Goal: Communication & Community: Participate in discussion

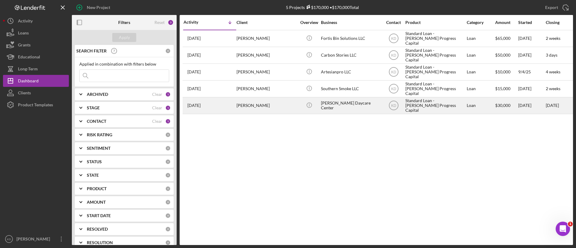
click at [246, 108] on div "[PERSON_NAME]" at bounding box center [267, 106] width 60 height 16
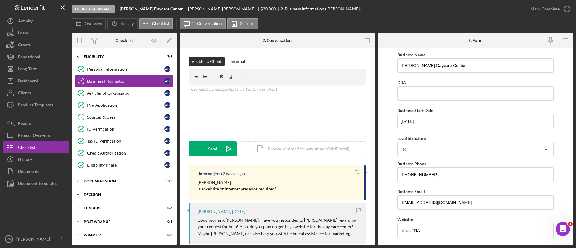
click at [77, 196] on icon "Icon/Expander" at bounding box center [78, 195] width 12 height 12
click at [113, 208] on div "Technical Assistance Tracking" at bounding box center [130, 207] width 86 height 5
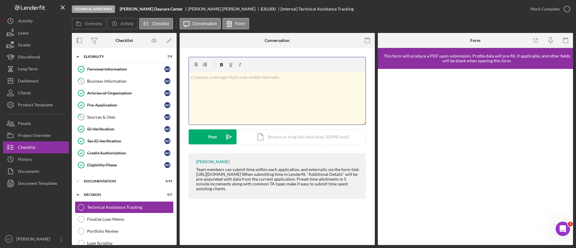
click at [266, 87] on div "v Color teal Color pink Remove color Add row above Add row below Add column bef…" at bounding box center [277, 98] width 177 height 52
click at [269, 142] on div "Icon/Document Browse or drag files here (max 100MB total) Tap to choose files o…" at bounding box center [303, 136] width 126 height 15
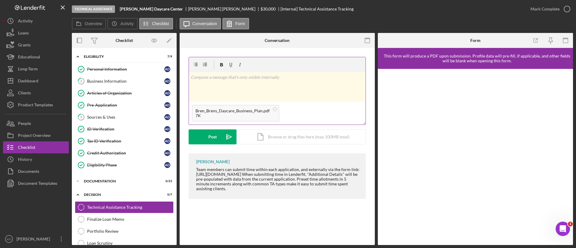
click at [253, 89] on div "v Color teal Color pink Remove color Add row above Add row below Add column bef…" at bounding box center [277, 87] width 177 height 30
click at [197, 138] on button "Post Icon/icon-invite-send" at bounding box center [213, 136] width 48 height 15
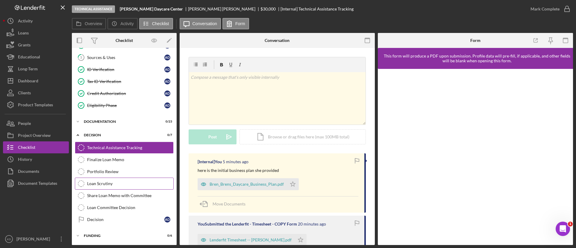
scroll to position [60, 0]
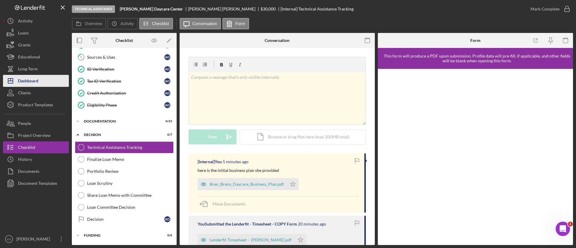
click at [25, 77] on div "Dashboard" at bounding box center [28, 81] width 20 height 13
